Goal: Navigation & Orientation: Understand site structure

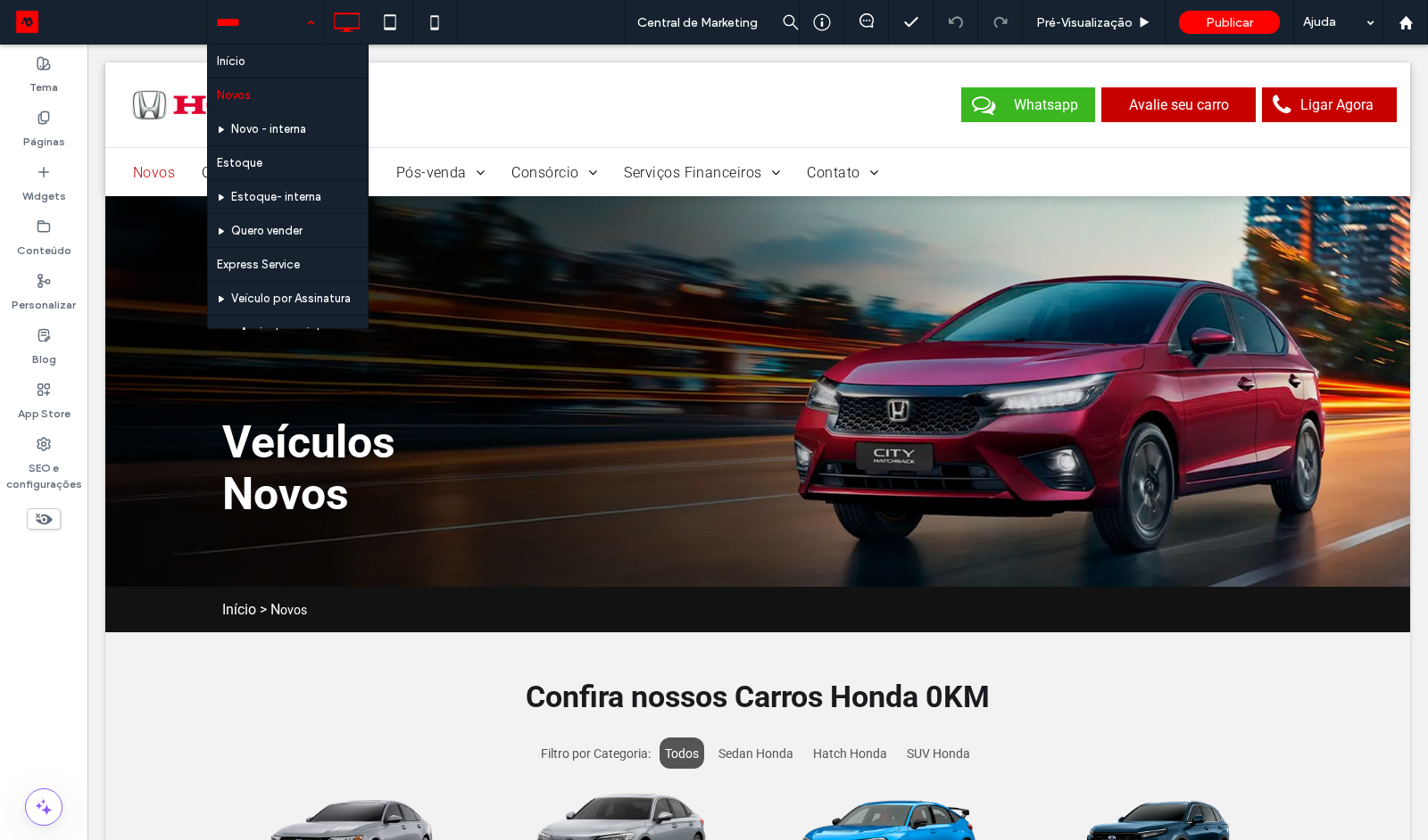
click at [268, 31] on input at bounding box center [260, 22] width 89 height 44
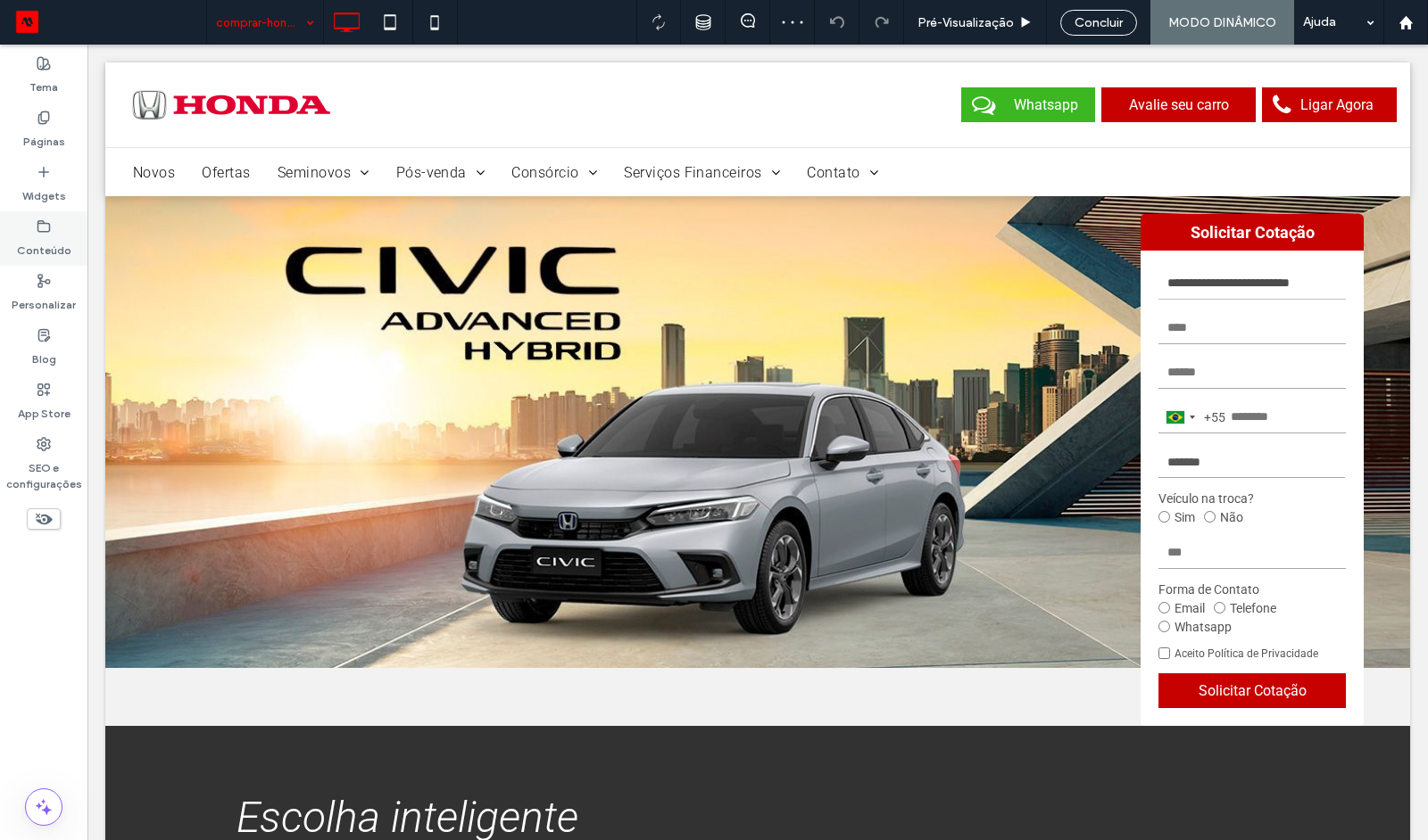
click at [63, 237] on label "Conteúdo" at bounding box center [44, 246] width 55 height 25
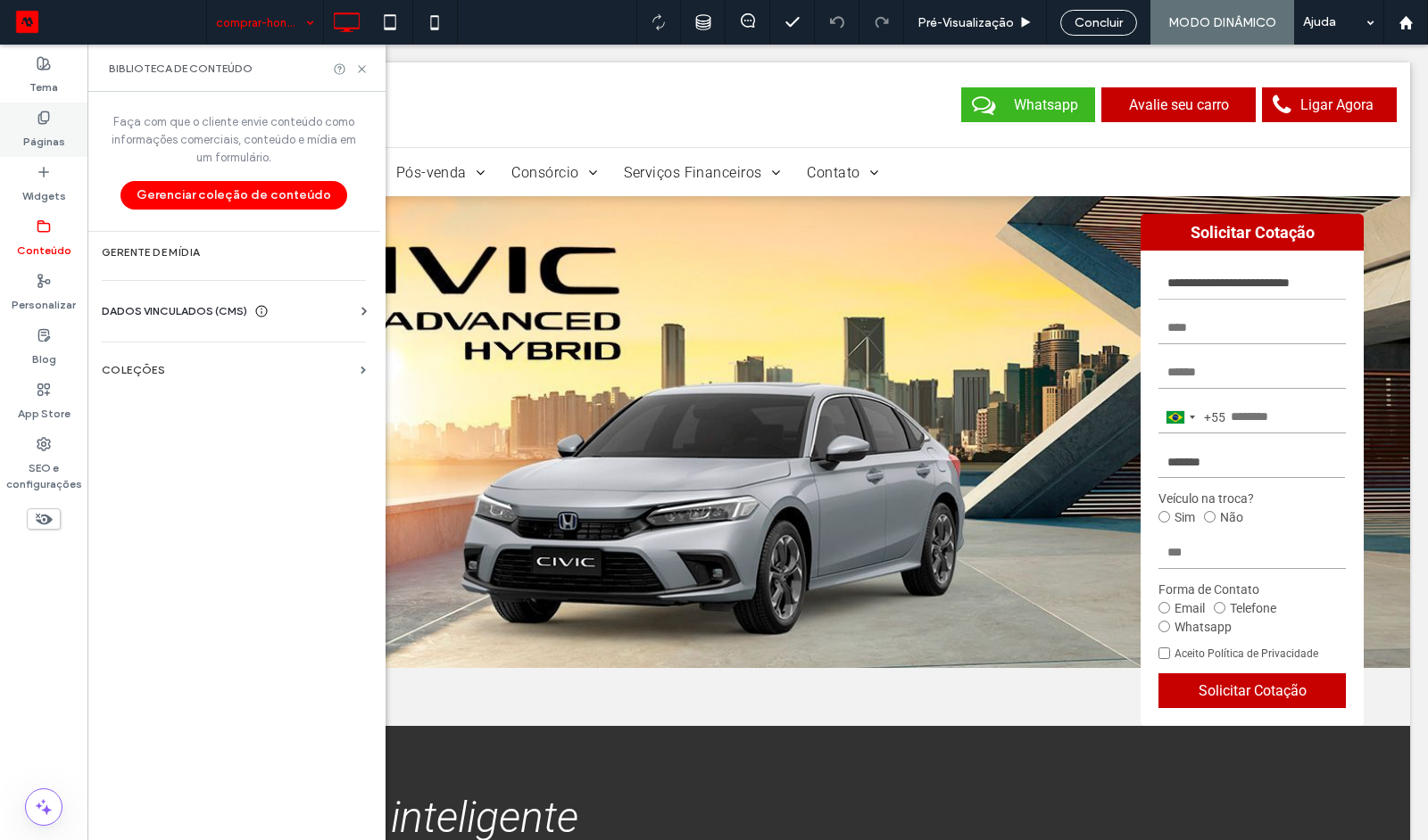
click at [39, 137] on label "Páginas" at bounding box center [44, 138] width 42 height 25
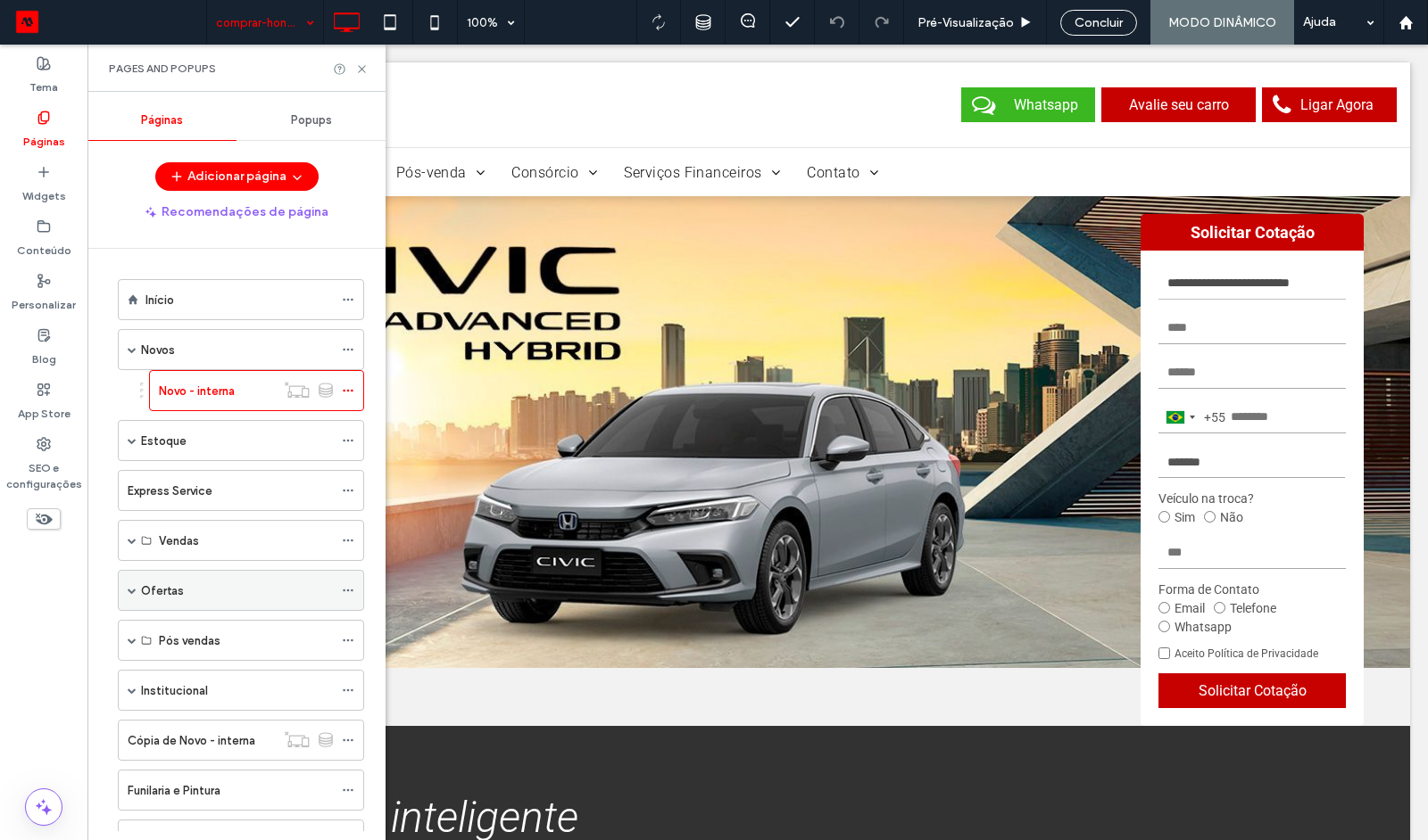
click at [195, 593] on div "Ofertas" at bounding box center [237, 591] width 191 height 18
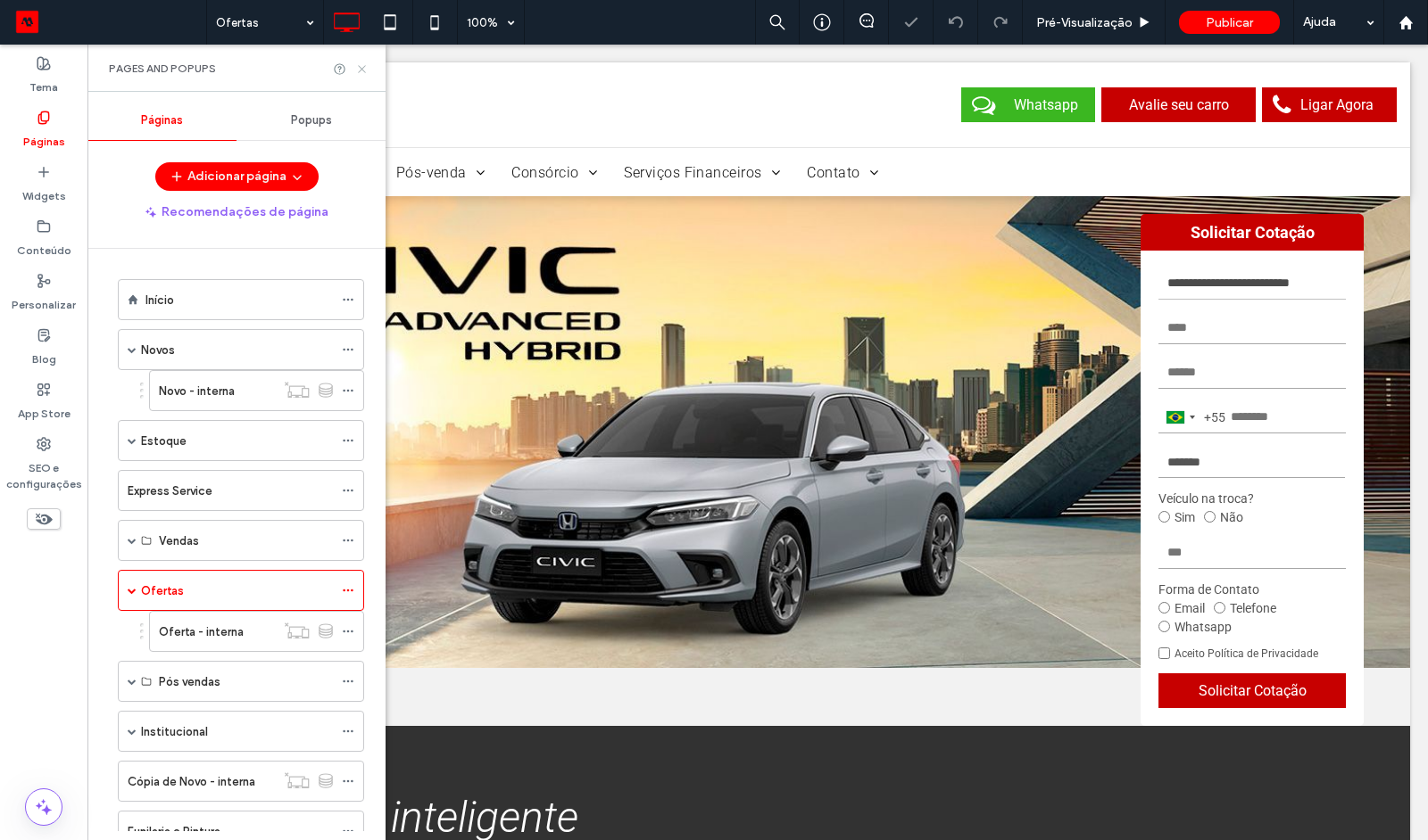
click at [362, 68] on use at bounding box center [361, 68] width 7 height 7
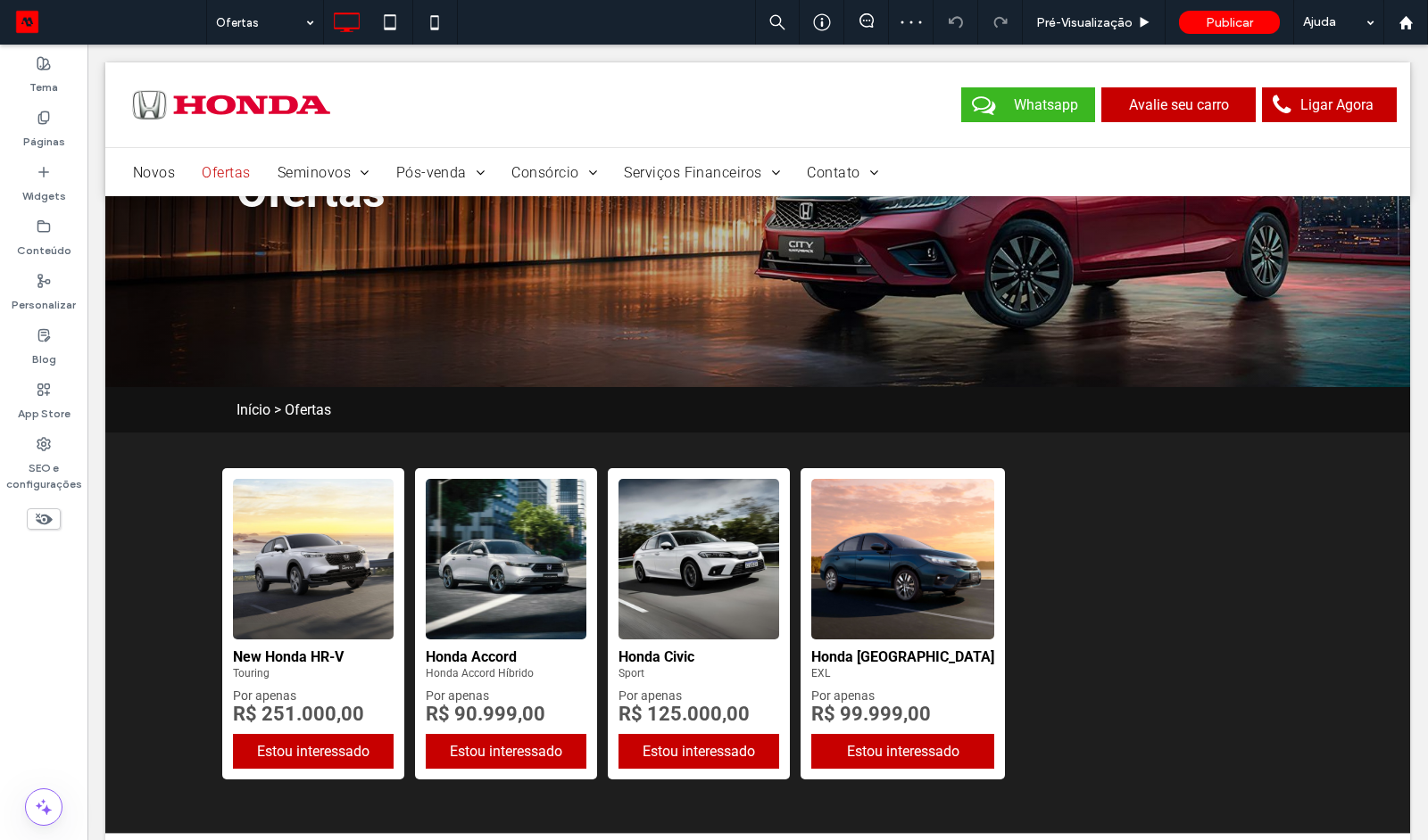
scroll to position [164, 0]
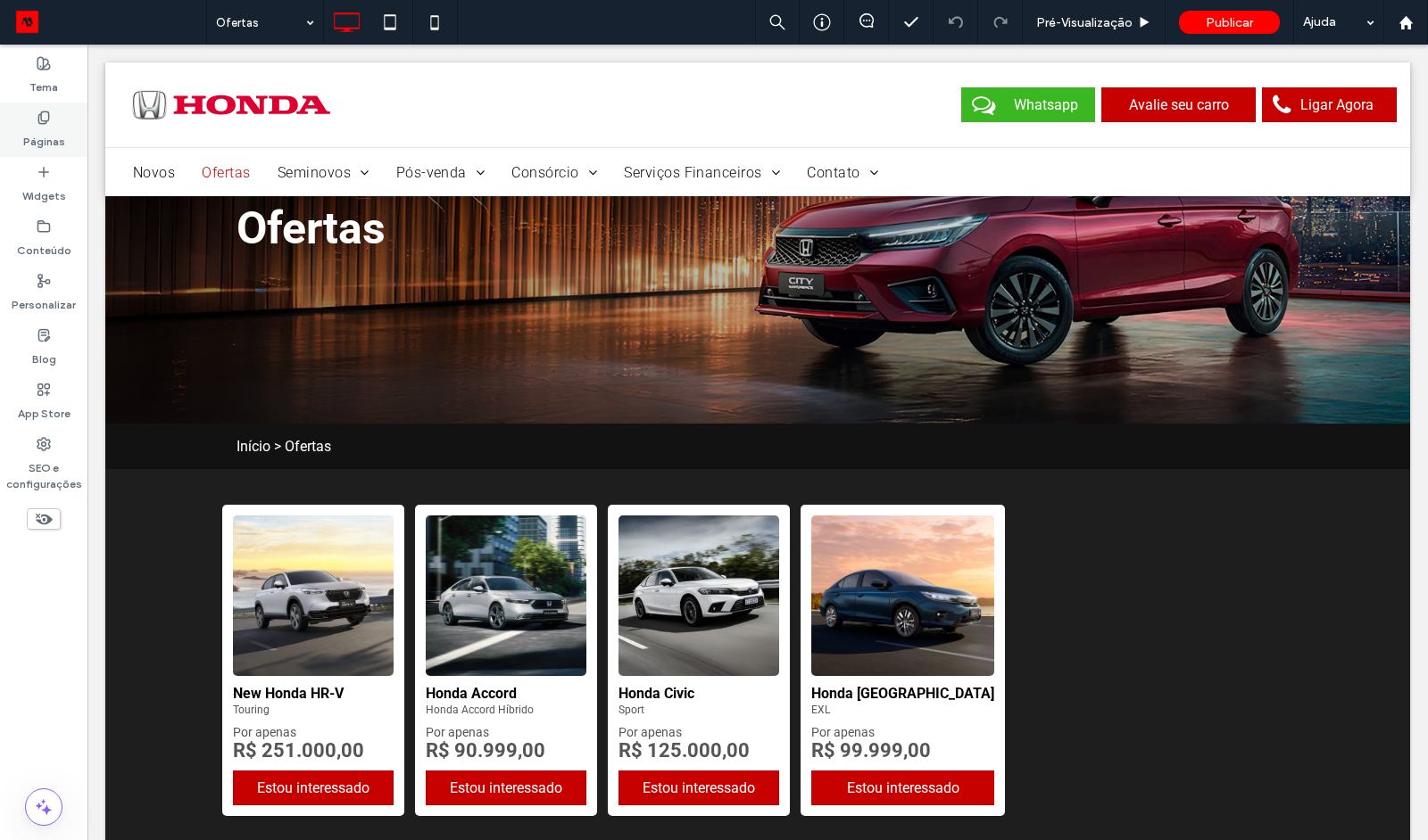
click at [51, 122] on div "Páginas" at bounding box center [43, 130] width 88 height 55
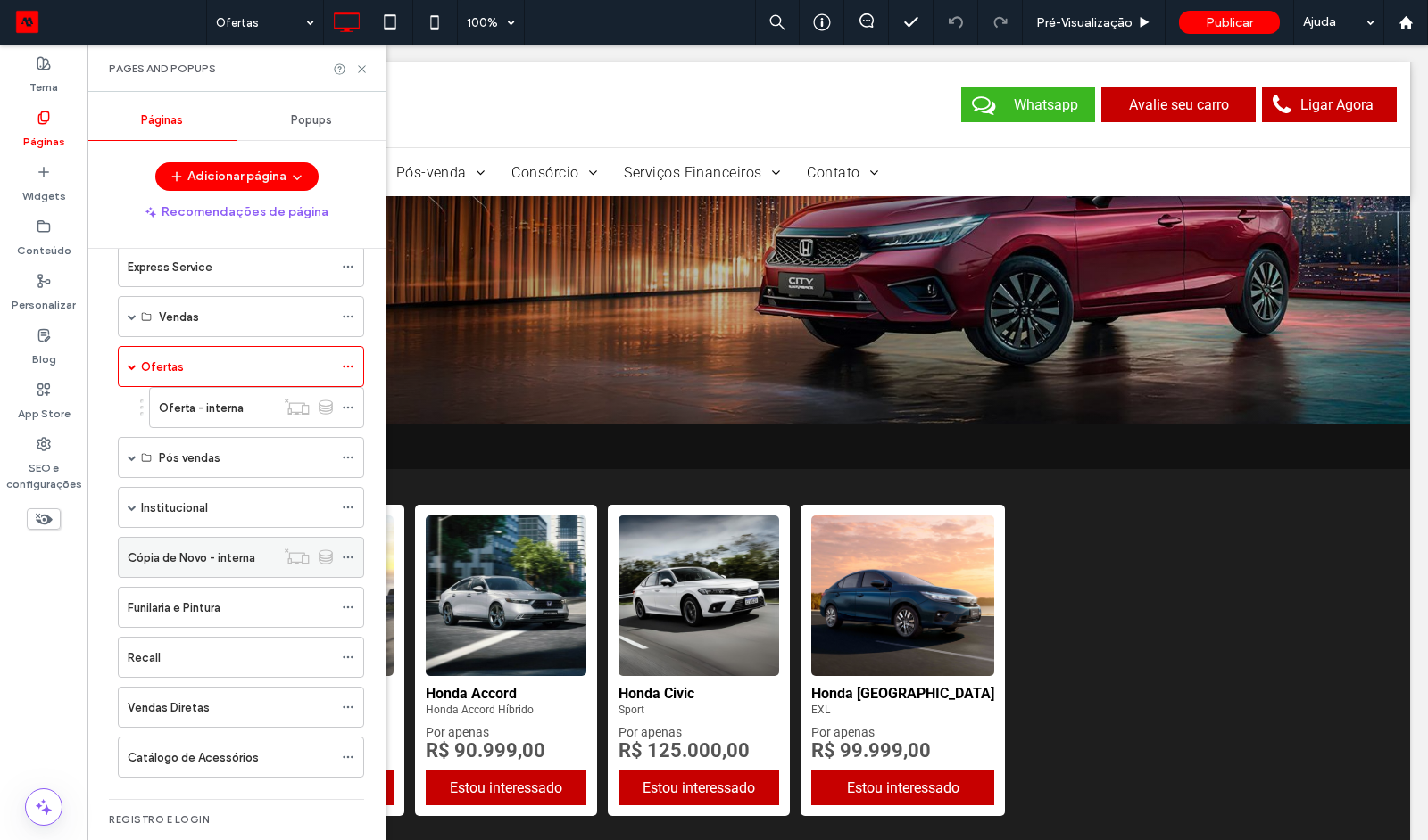
scroll to position [233, 0]
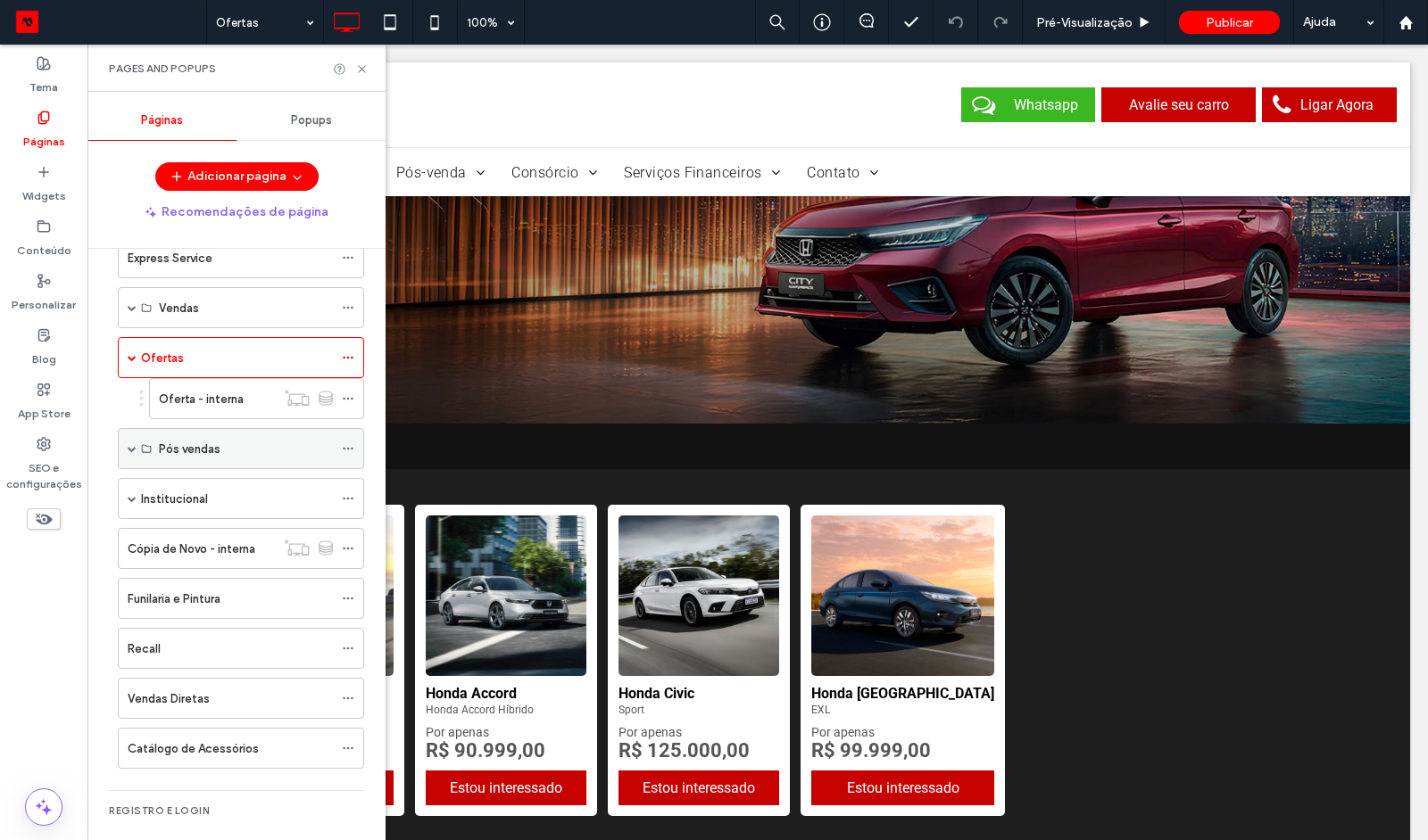
click at [172, 443] on label "Pós vendas" at bounding box center [190, 449] width 62 height 31
click at [131, 445] on span at bounding box center [132, 448] width 9 height 9
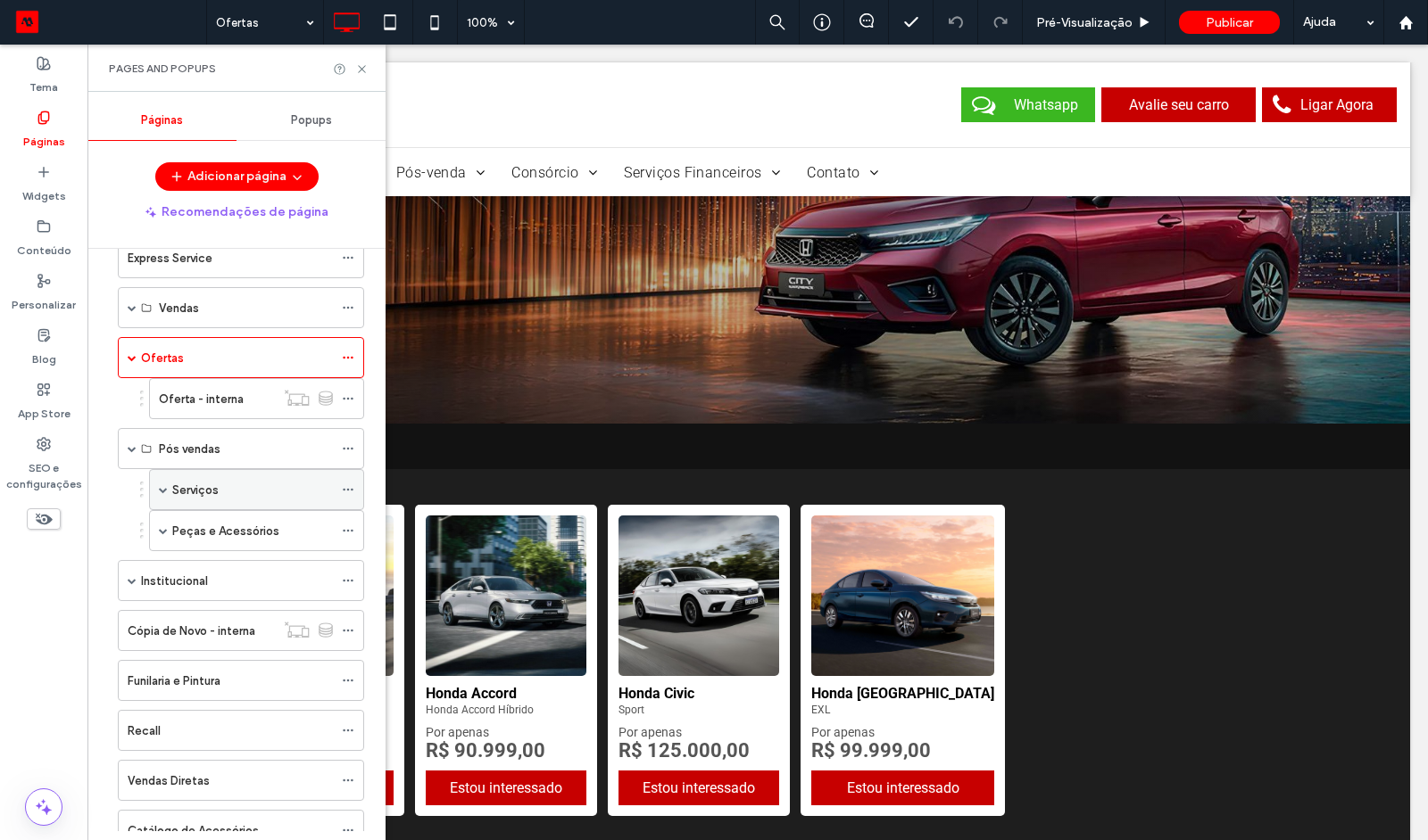
click at [200, 483] on label "Serviços" at bounding box center [195, 490] width 46 height 31
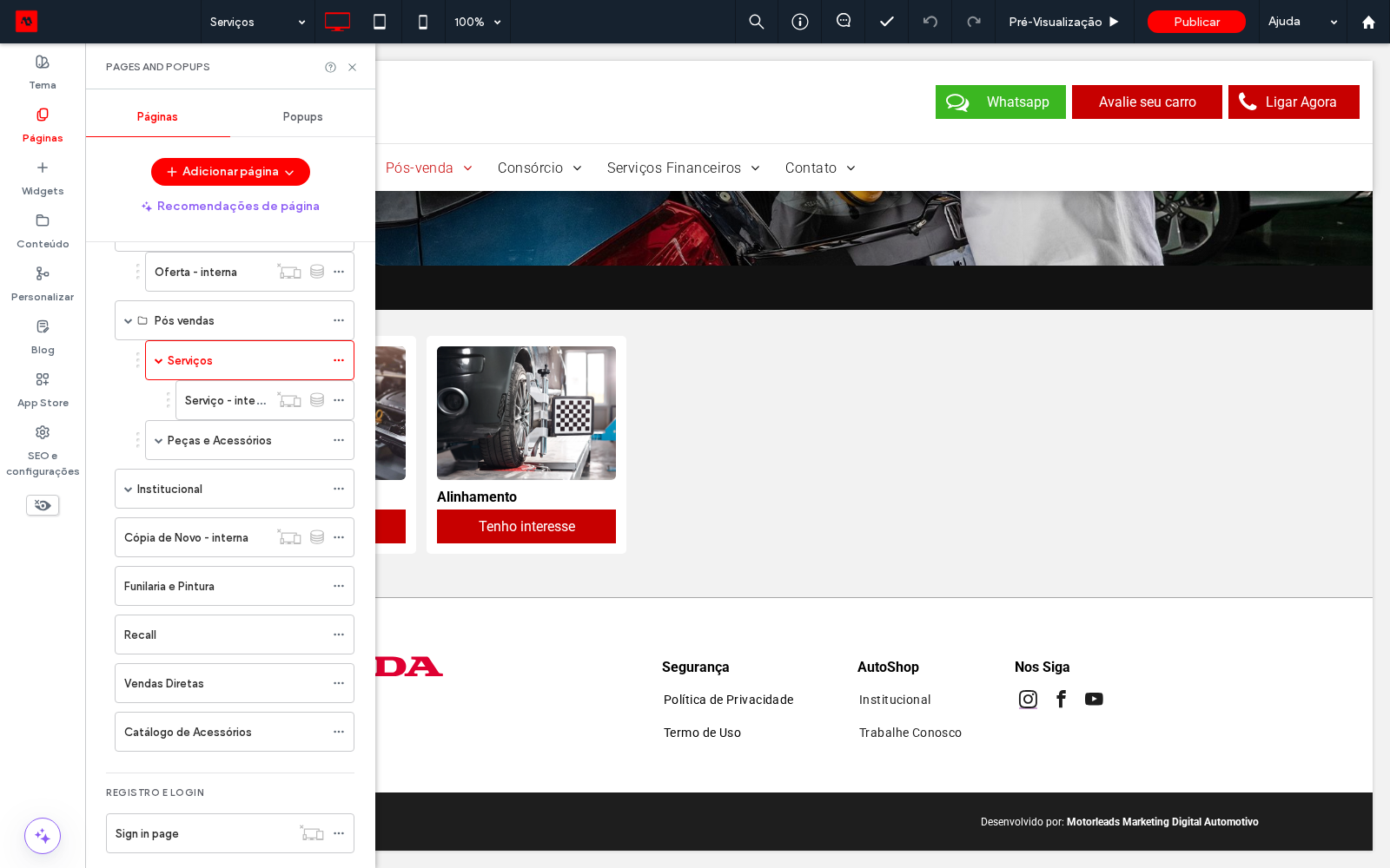
scroll to position [303, 0]
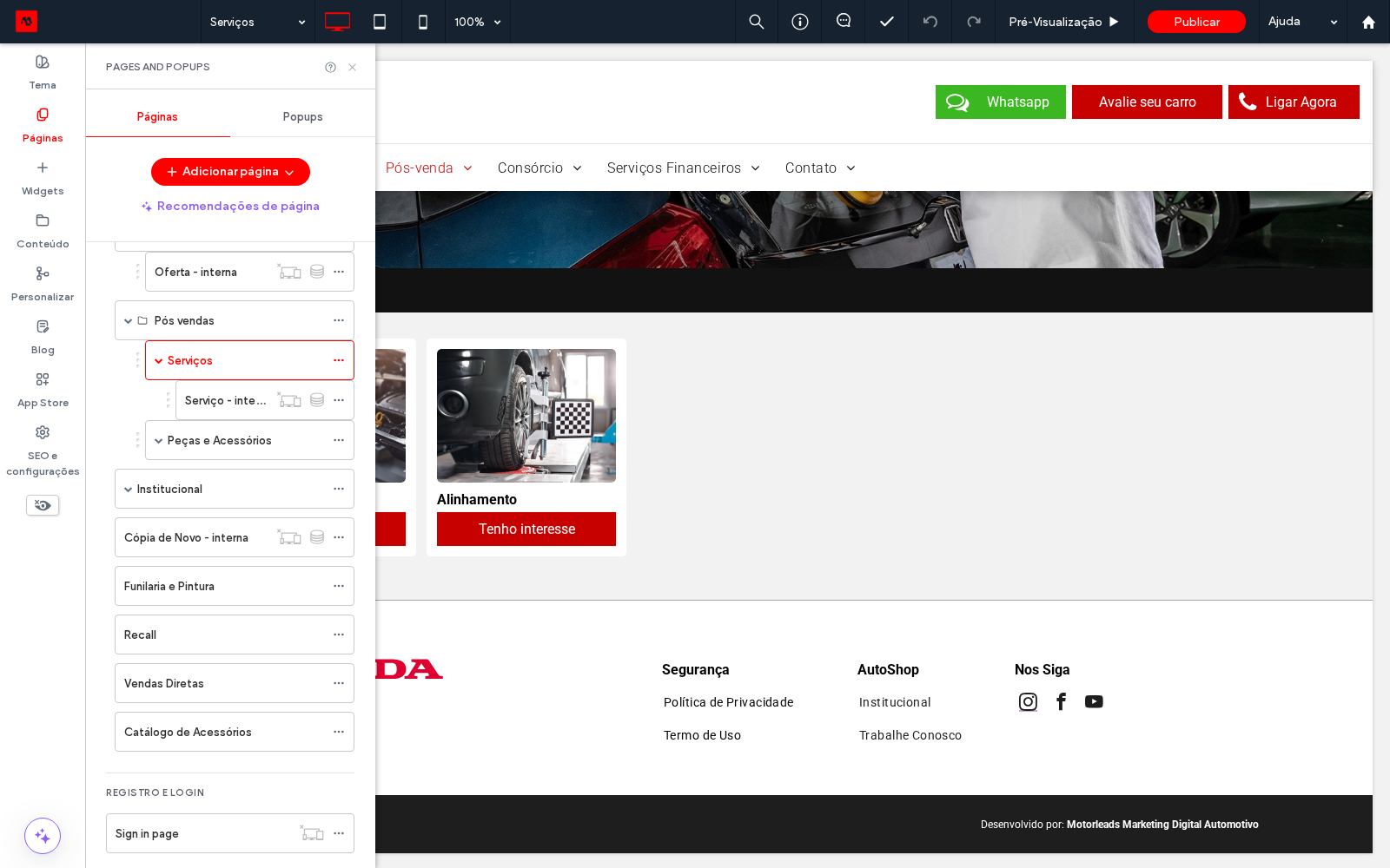
click at [352, 72] on icon at bounding box center [352, 67] width 13 height 13
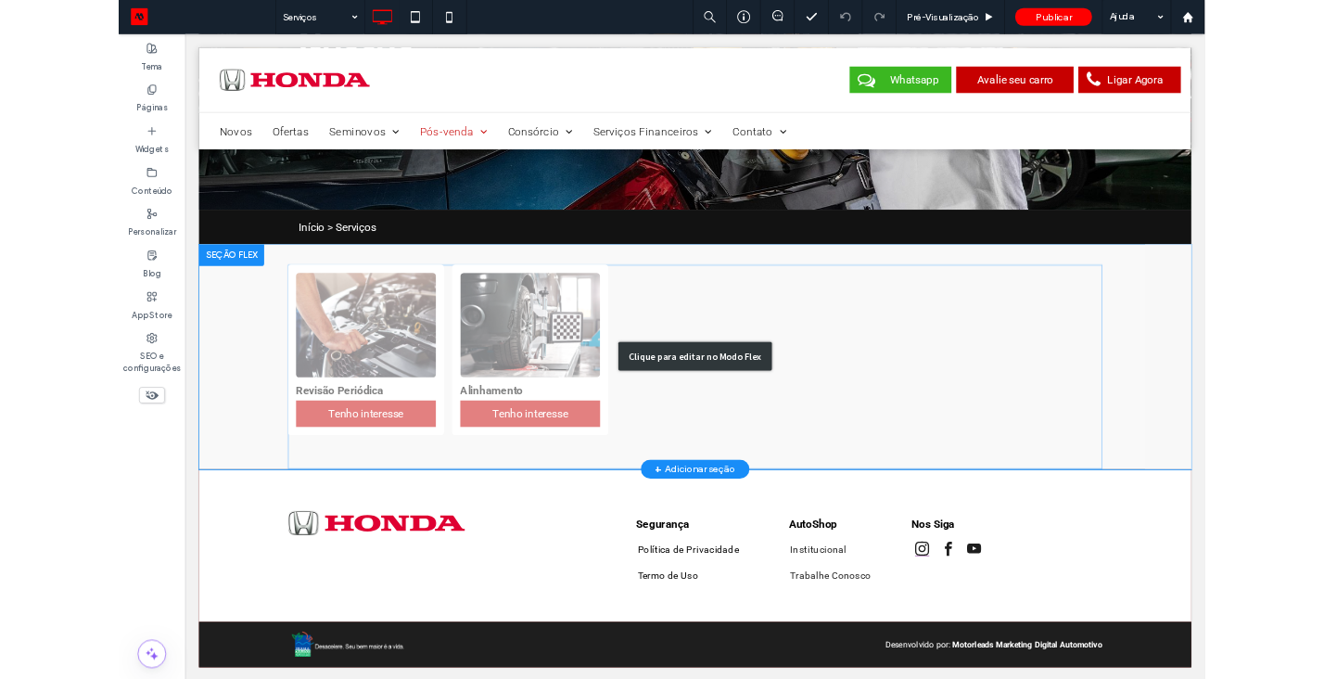
scroll to position [0, 0]
